Goal: Transaction & Acquisition: Purchase product/service

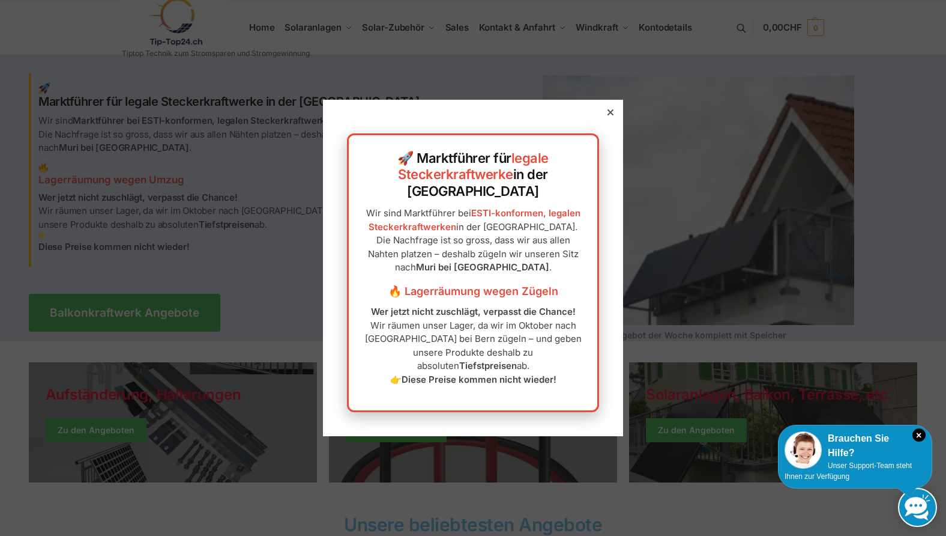
click at [605, 118] on div at bounding box center [610, 112] width 11 height 11
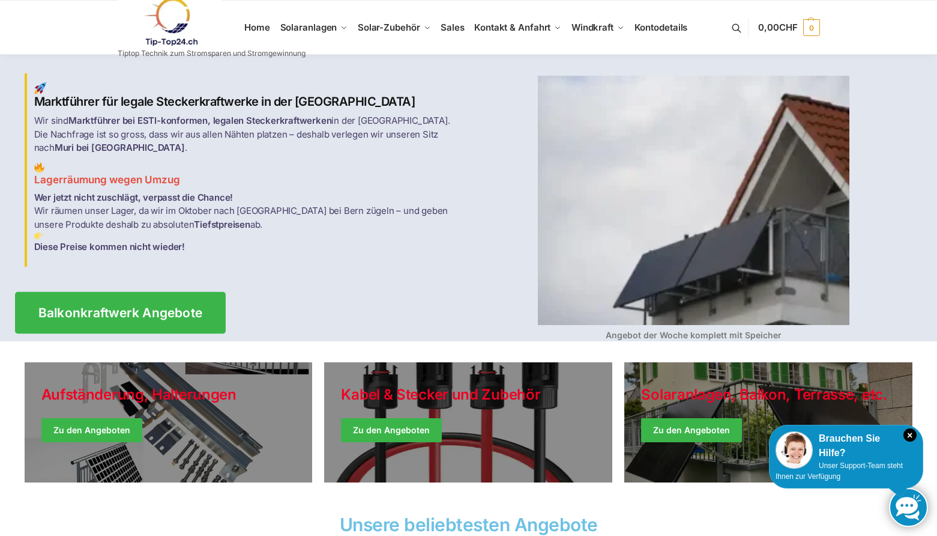
click at [136, 306] on span "Balkonkraftwerk Angebote" at bounding box center [120, 312] width 164 height 13
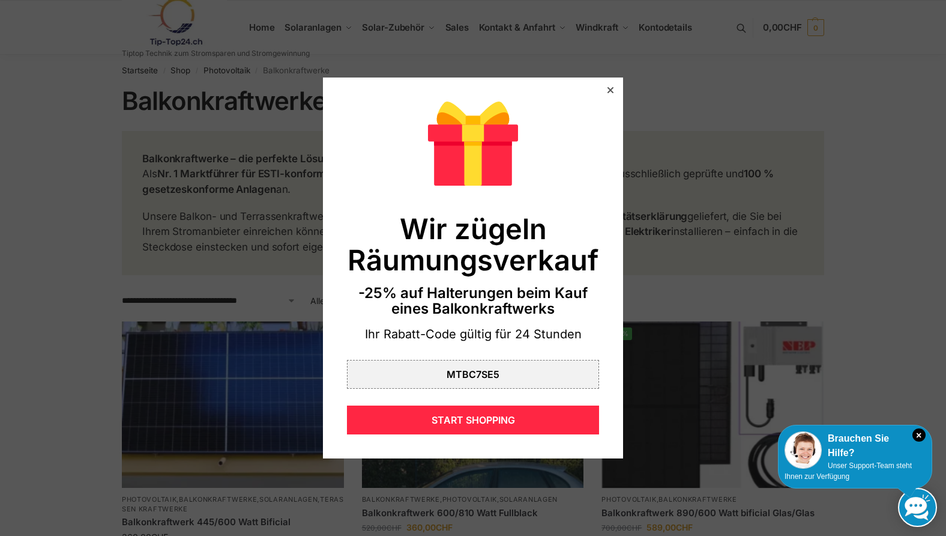
click at [605, 88] on div at bounding box center [610, 90] width 11 height 11
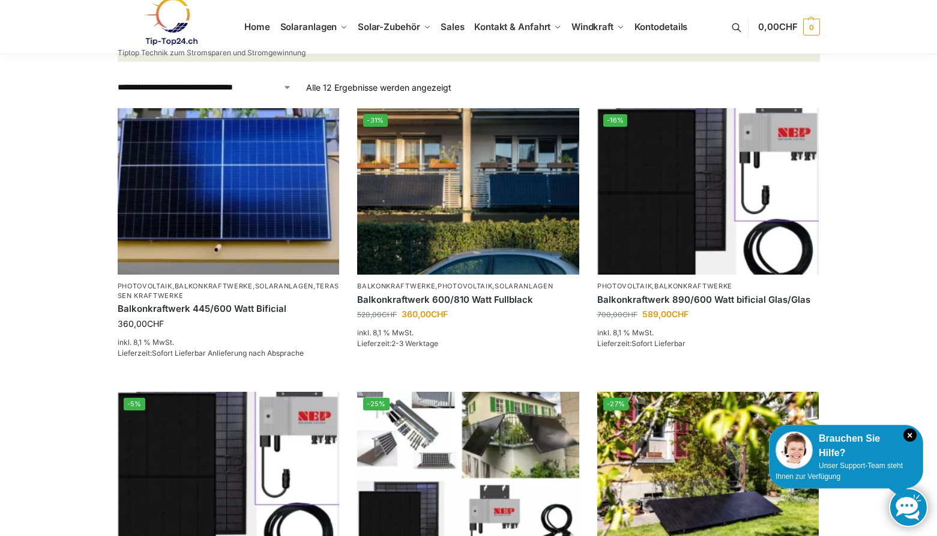
scroll to position [240, 0]
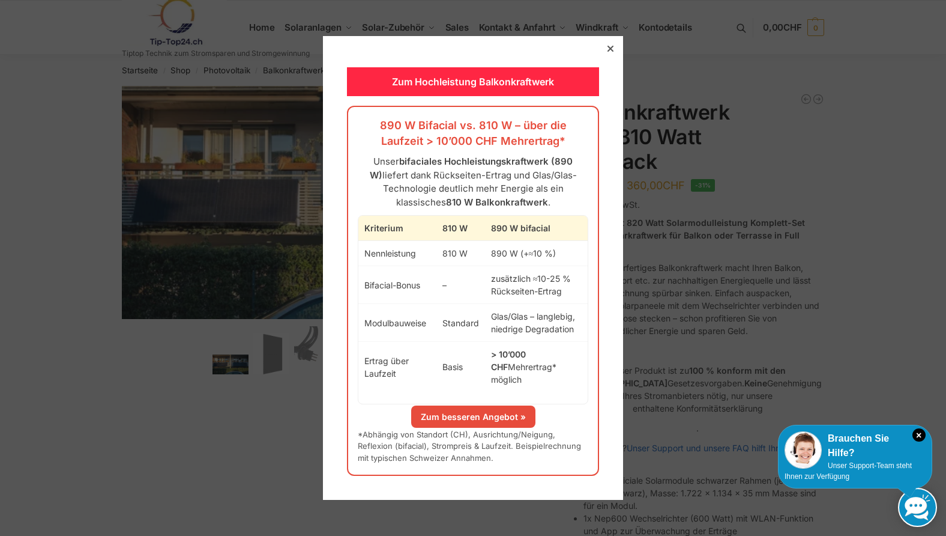
click at [608, 52] on icon at bounding box center [611, 49] width 6 height 6
